Goal: Obtain resource: Download file/media

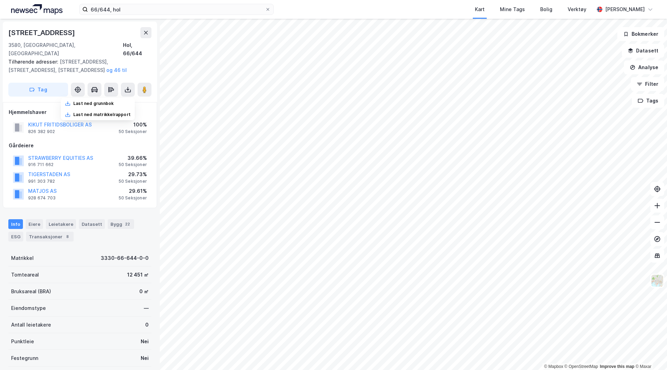
click at [34, 13] on img at bounding box center [36, 9] width 51 height 10
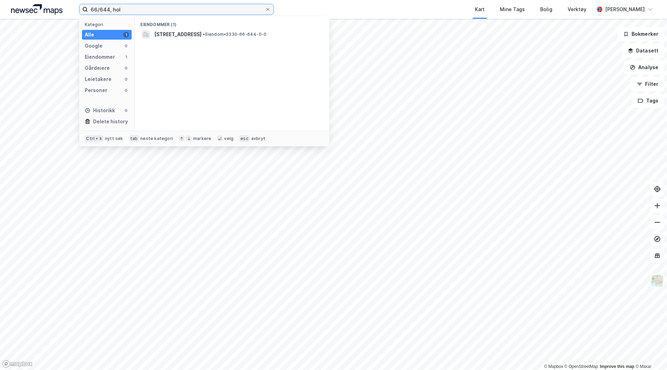
drag, startPoint x: 123, startPoint y: 9, endPoint x: 50, endPoint y: 7, distance: 73.7
click at [50, 7] on div "66/644, hol Kategori Alle 1 Google 0 Eiendommer 1 Gårdeiere 0 Leietakere 0 Pers…" at bounding box center [333, 9] width 667 height 19
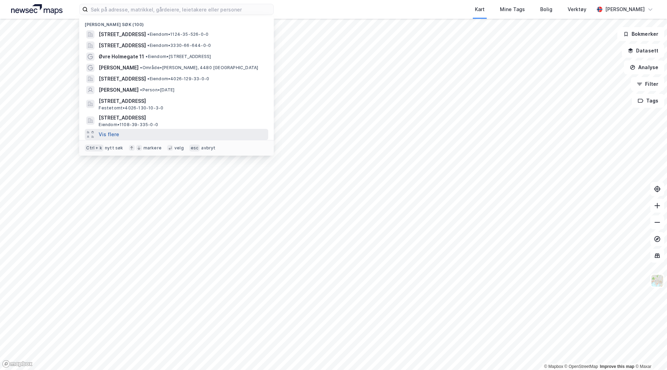
click at [114, 134] on button "Vis flere" at bounding box center [109, 134] width 20 height 8
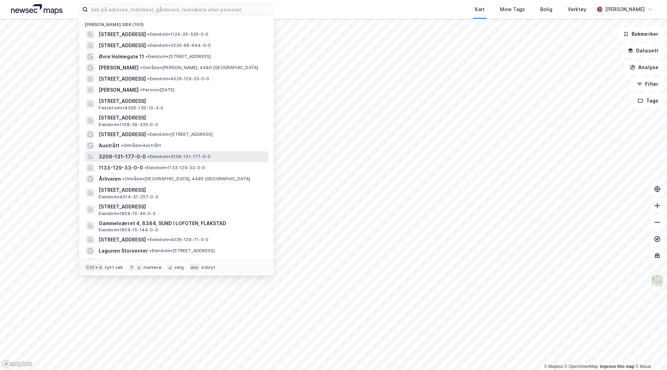
click at [143, 159] on div "3209-131-177-0-0 • Eiendom • 3209-131-177-0-0" at bounding box center [183, 156] width 168 height 8
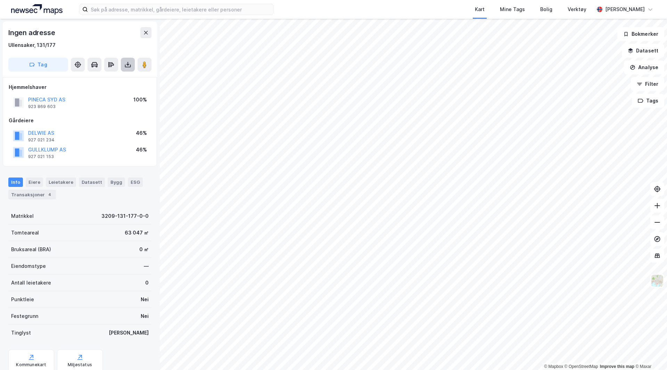
click at [126, 65] on icon at bounding box center [127, 64] width 7 height 7
click at [102, 76] on div "Last ned grunnbok" at bounding box center [93, 79] width 40 height 6
